Goal: Check status: Check status

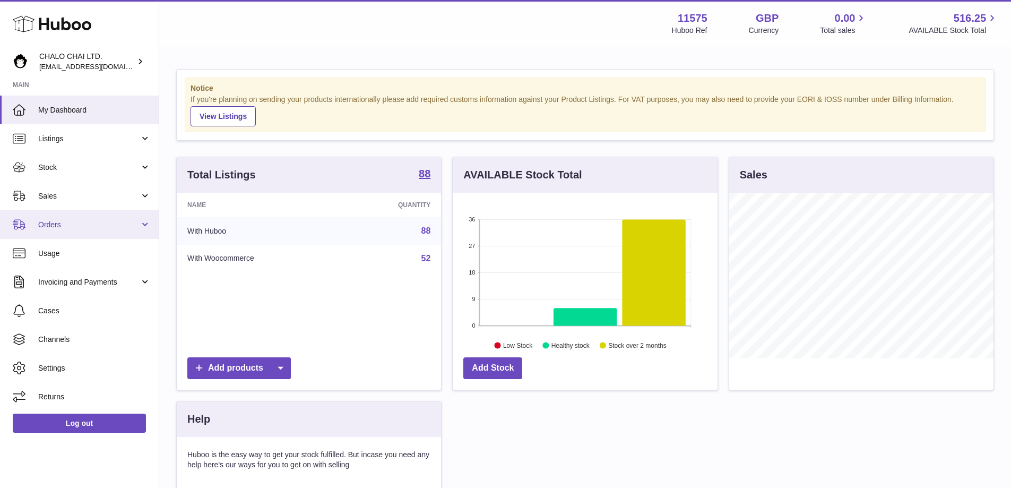
click at [55, 222] on span "Orders" at bounding box center [88, 225] width 101 height 10
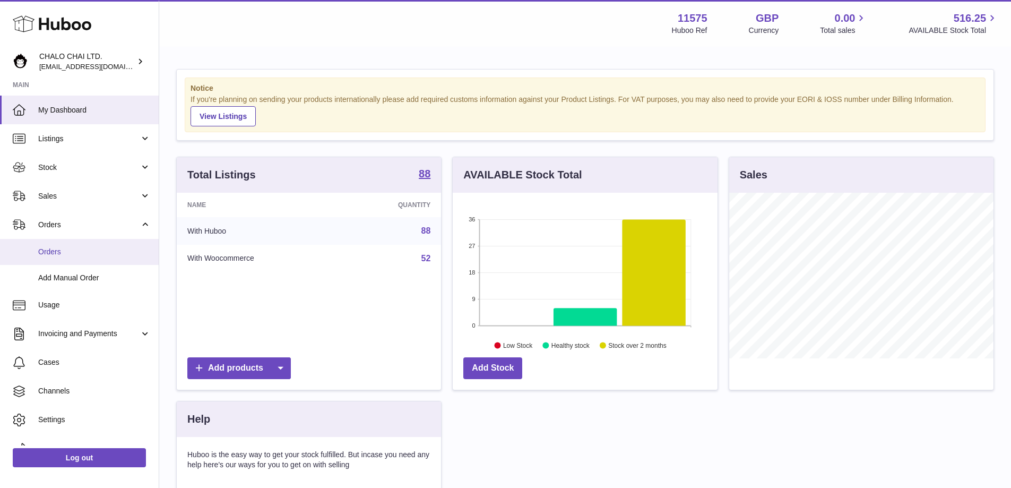
click at [59, 254] on span "Orders" at bounding box center [94, 252] width 113 height 10
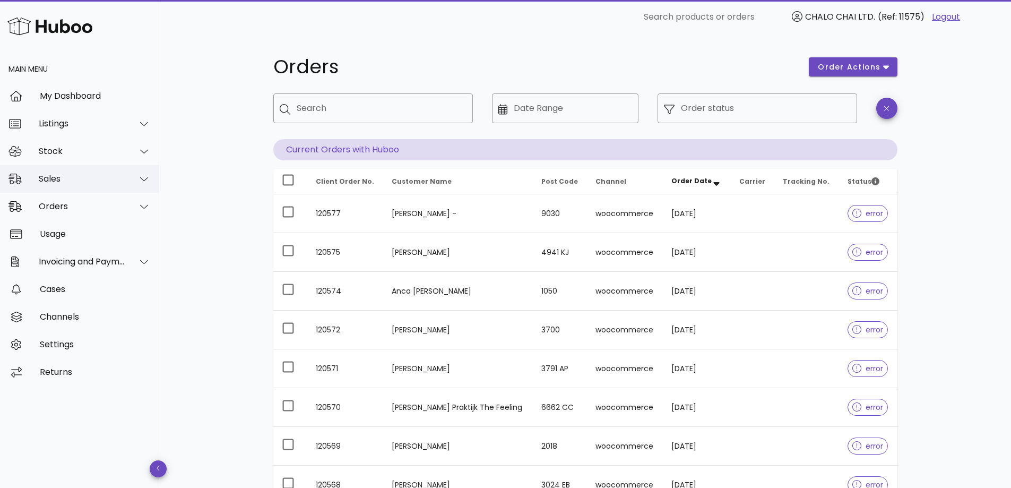
click at [54, 181] on div "Sales" at bounding box center [82, 179] width 87 height 10
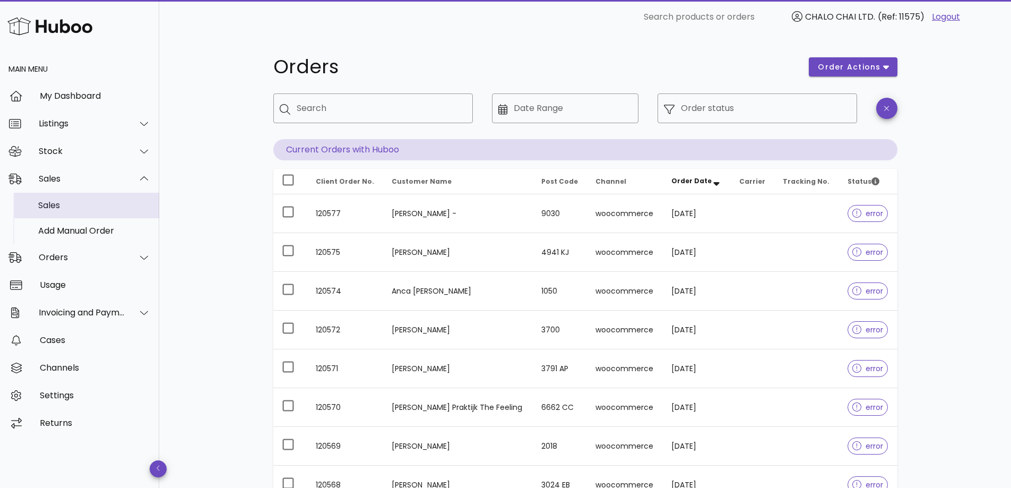
click at [55, 206] on div "Sales" at bounding box center [94, 205] width 113 height 10
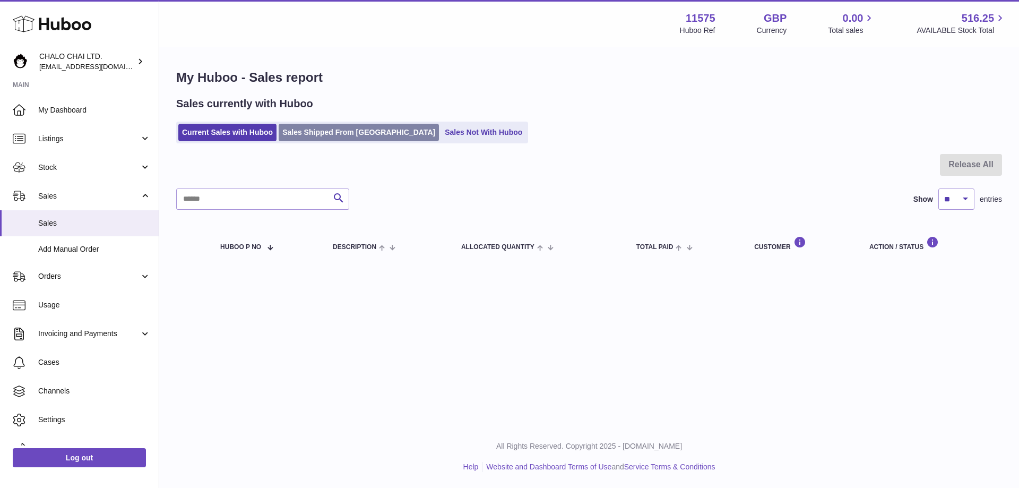
click at [331, 133] on link "Sales Shipped From Huboo" at bounding box center [359, 133] width 160 height 18
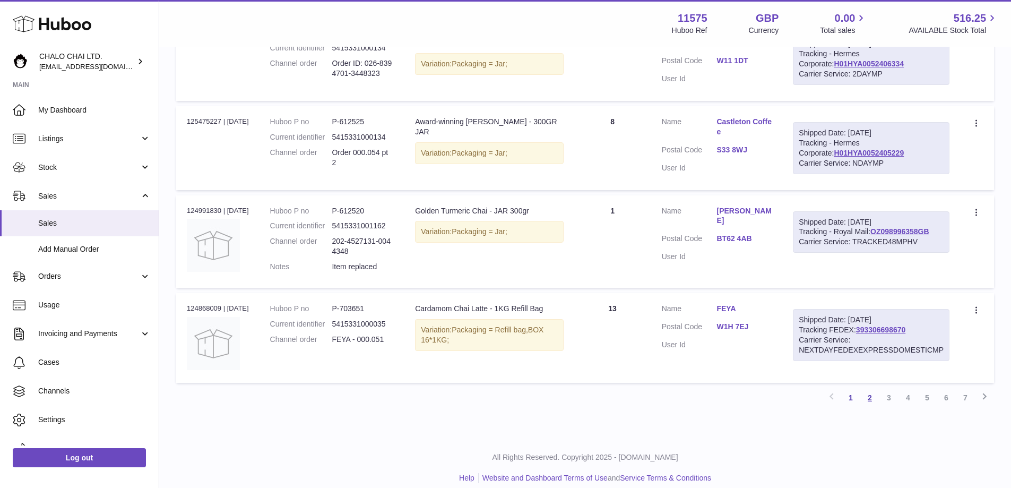
click at [873, 389] on link "2" at bounding box center [869, 397] width 19 height 19
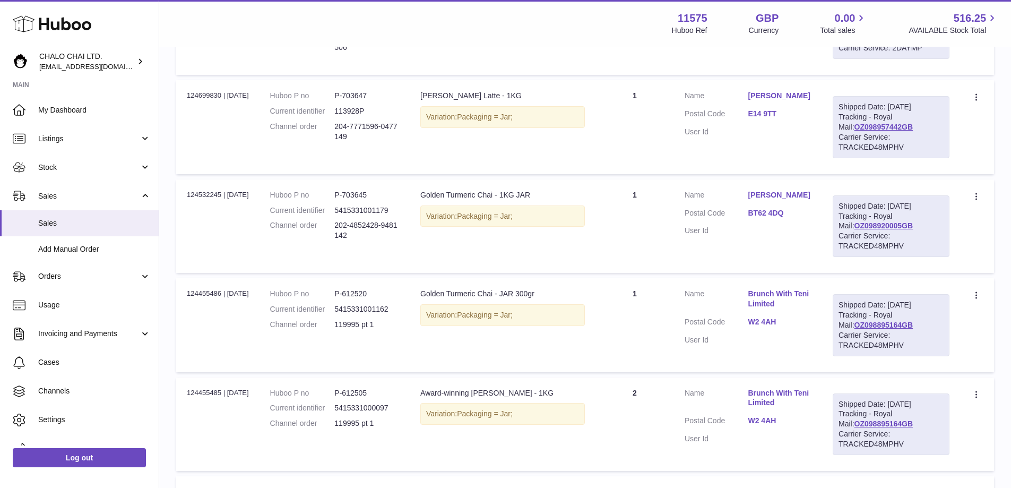
scroll to position [313, 0]
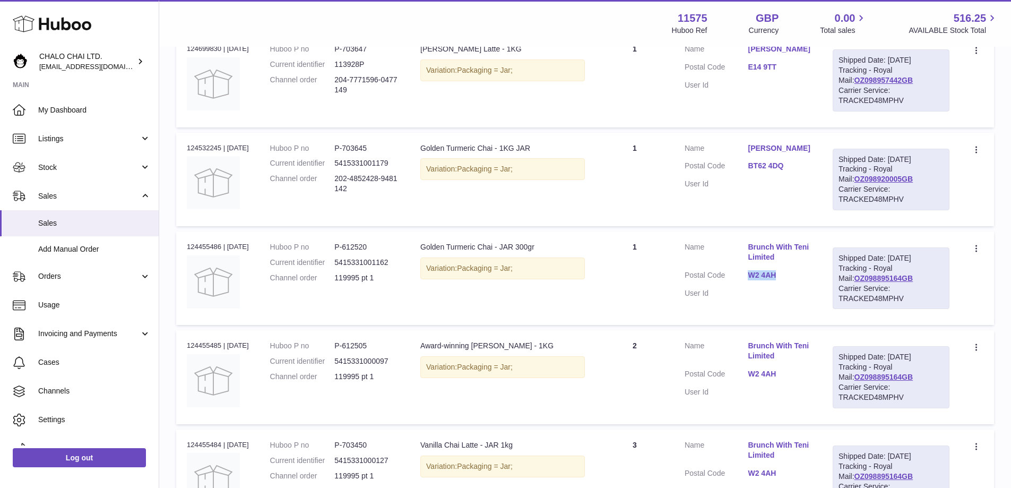
drag, startPoint x: 774, startPoint y: 320, endPoint x: 805, endPoint y: 321, distance: 30.8
click at [805, 304] on dl "Customer Name Brunch With Teni Limited Postal Code W2 4AH User Id" at bounding box center [748, 273] width 127 height 62
